Goal: Transaction & Acquisition: Purchase product/service

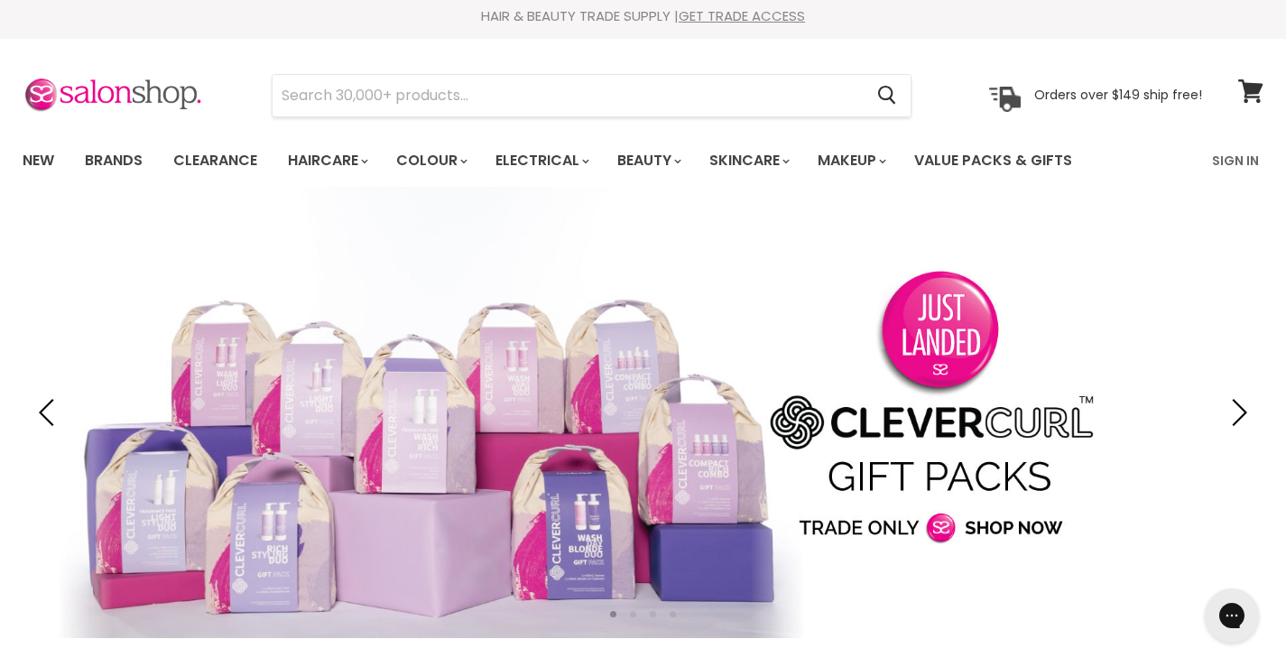
scroll to position [10, 0]
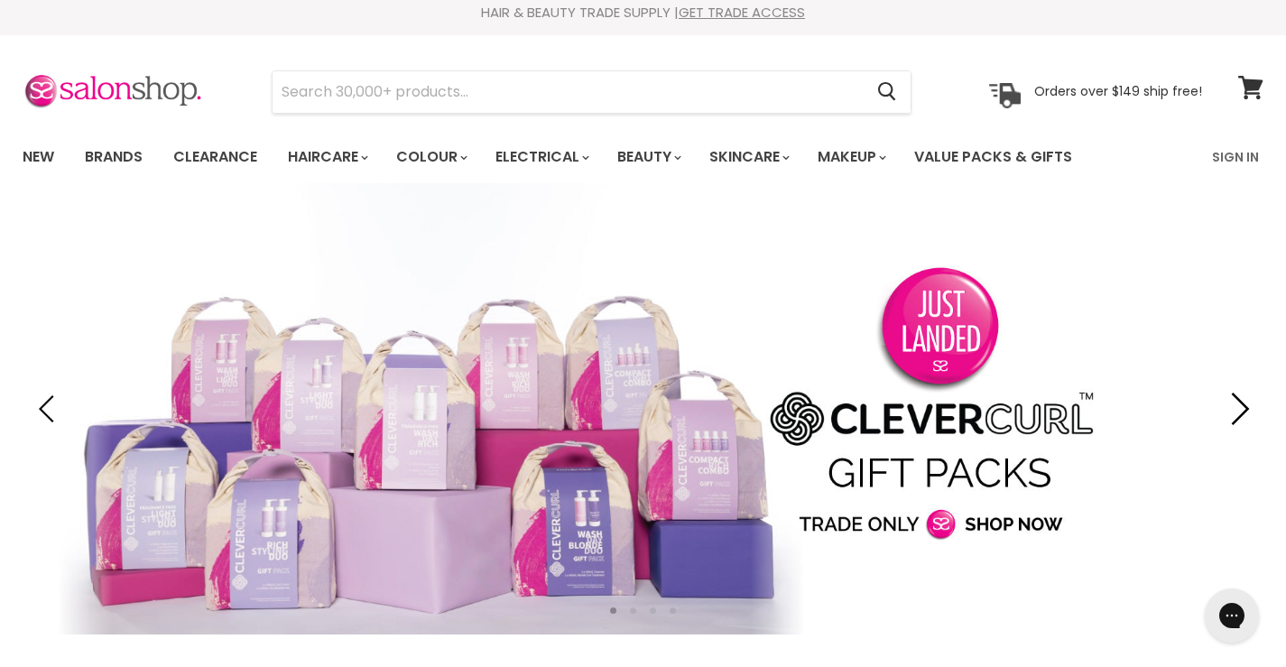
click at [1227, 414] on icon "Next" at bounding box center [1236, 409] width 32 height 32
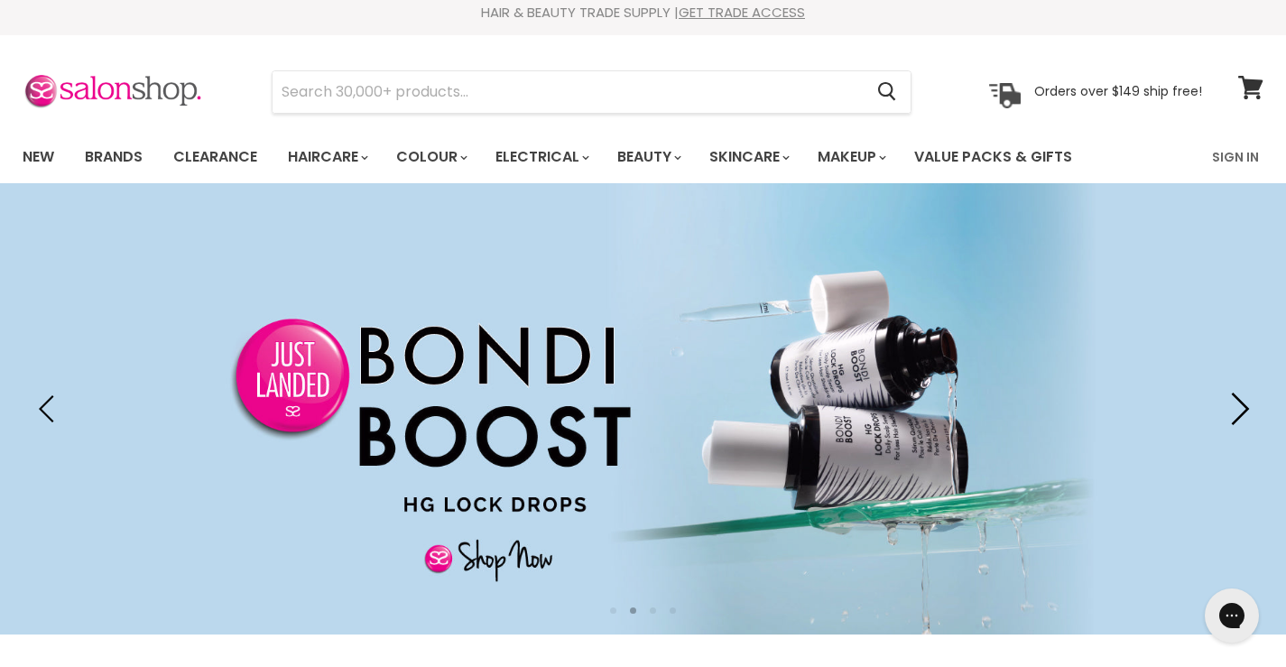
click at [1227, 414] on icon "Next" at bounding box center [1236, 409] width 32 height 32
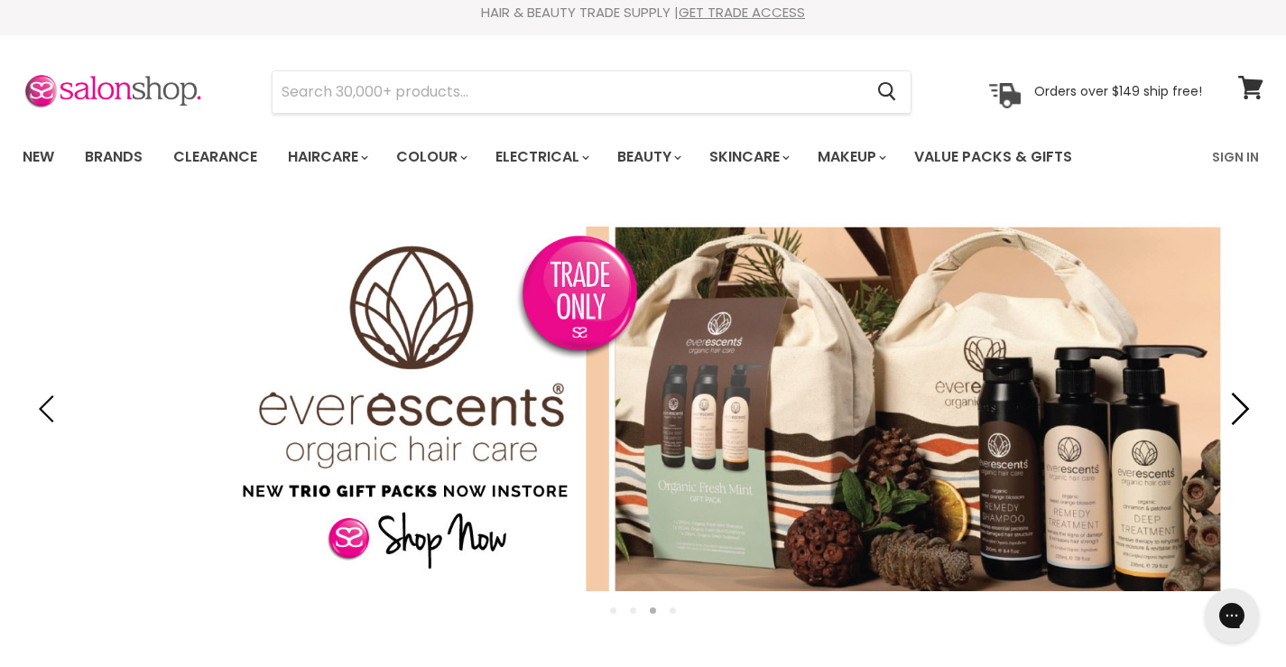
click at [1227, 414] on icon "Next" at bounding box center [1236, 409] width 32 height 32
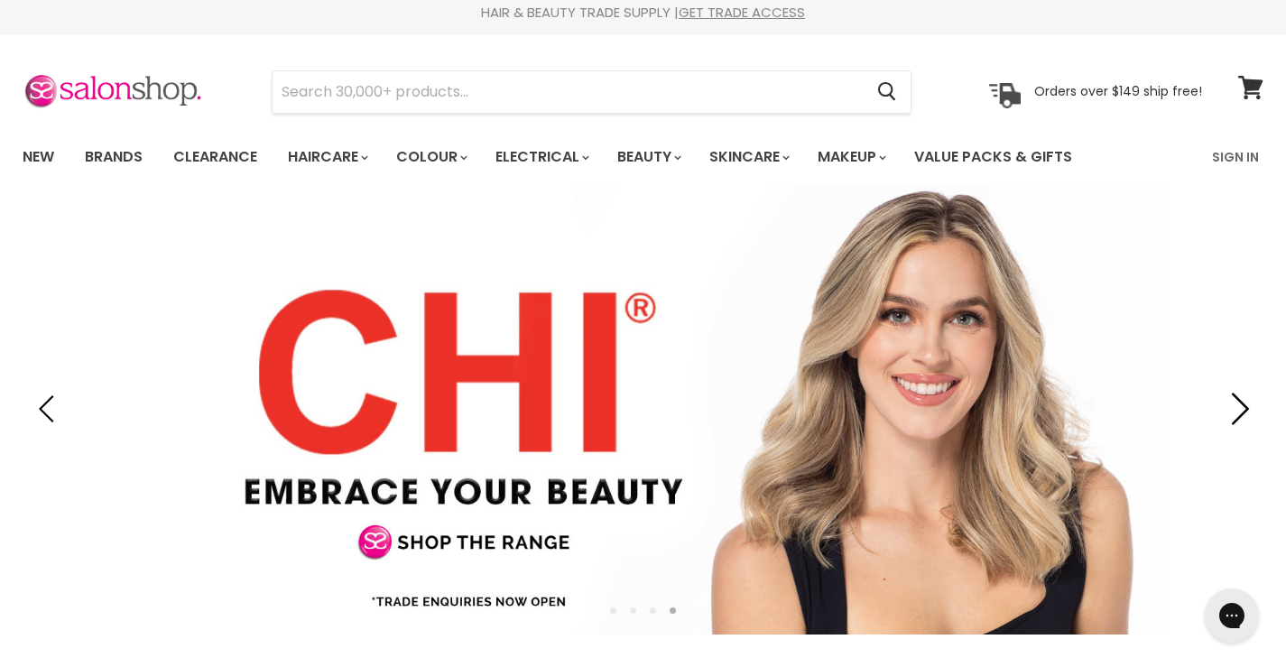
click at [1227, 414] on icon "Next" at bounding box center [1236, 409] width 32 height 32
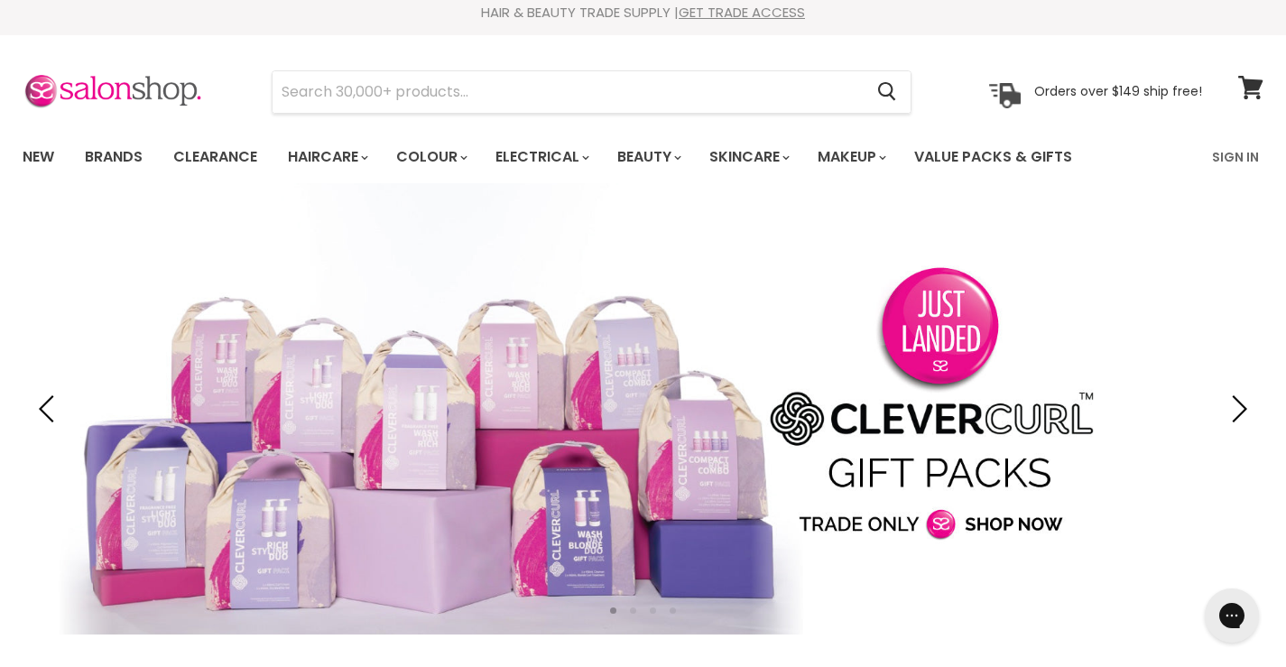
click at [849, 437] on link "Slide 1 of 4" at bounding box center [643, 408] width 1286 height 451
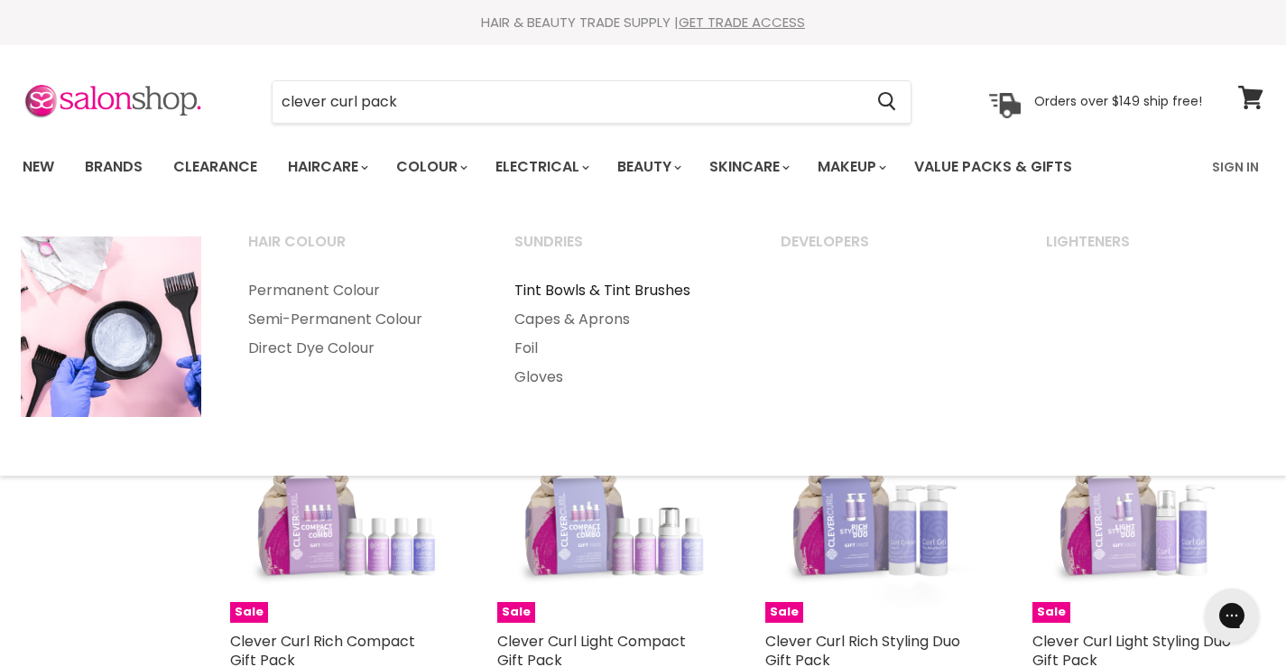
click at [566, 296] on link "Tint Bowls & Tint Brushes" at bounding box center [623, 290] width 263 height 29
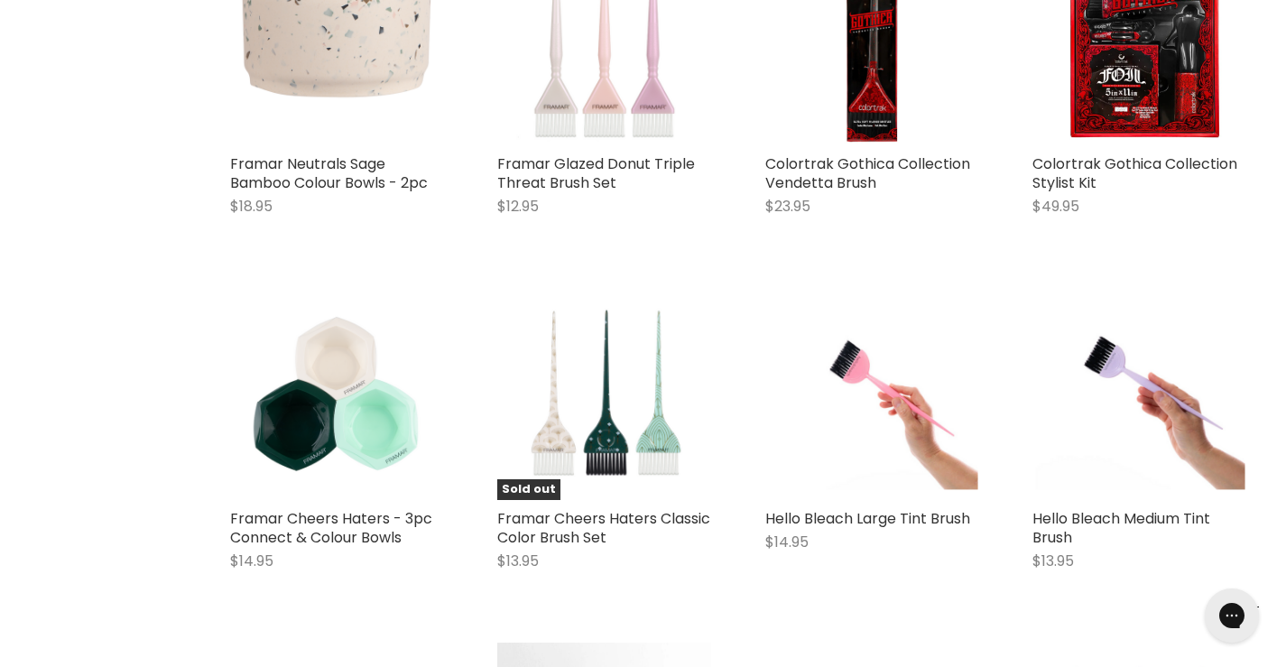
scroll to position [3279, 0]
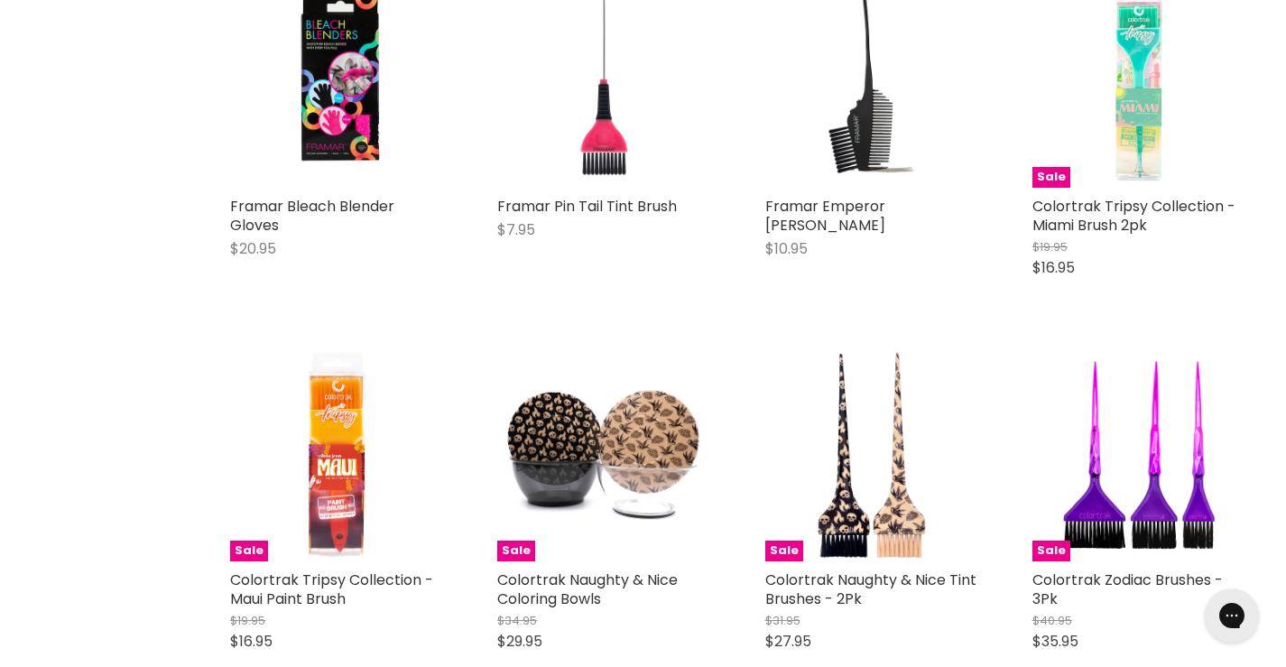
scroll to position [4904, 0]
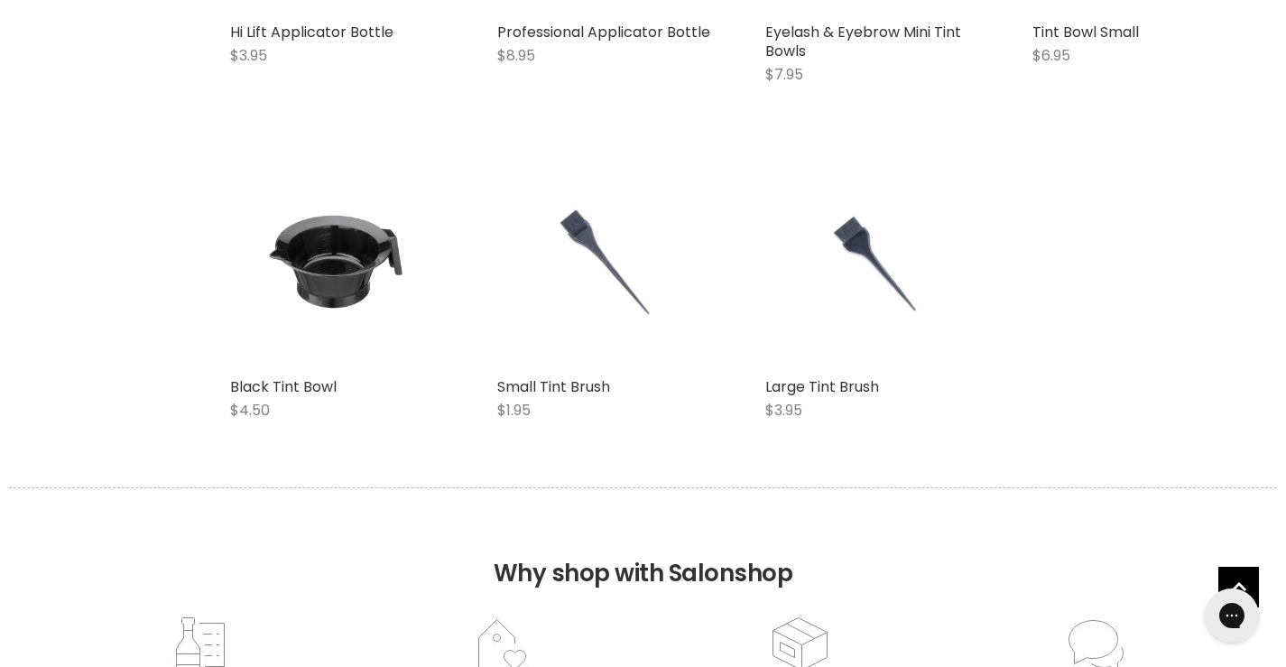
scroll to position [10550, 0]
